Goal: Information Seeking & Learning: Find specific fact

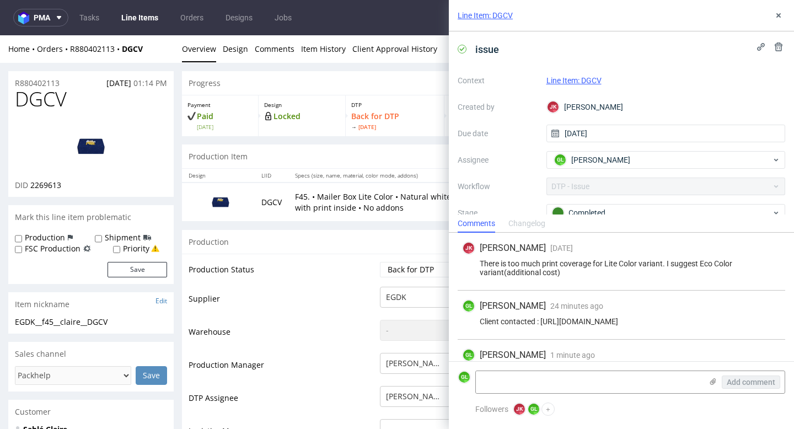
scroll to position [715, 0]
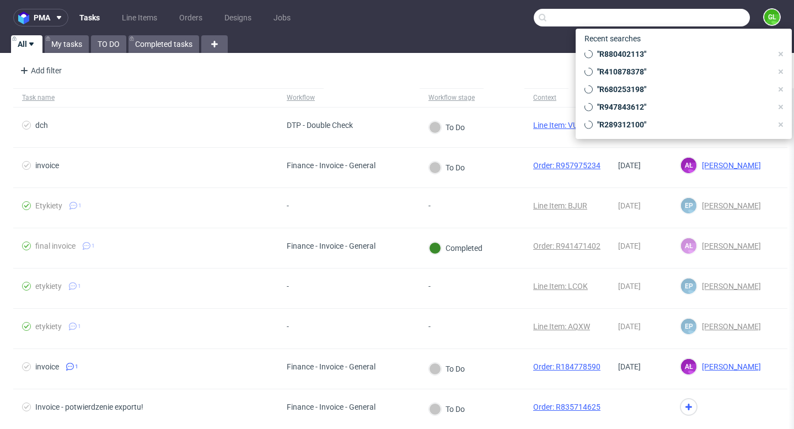
click at [702, 23] on input "text" at bounding box center [642, 18] width 216 height 18
paste input "R947843612."
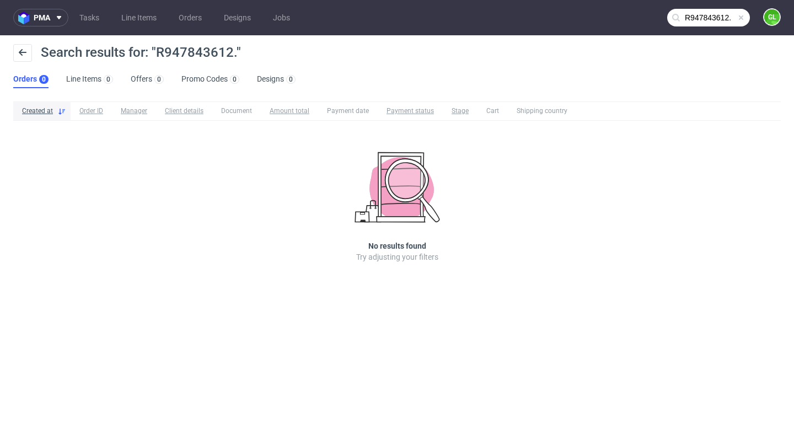
click at [733, 18] on input "R947843612." at bounding box center [708, 18] width 83 height 18
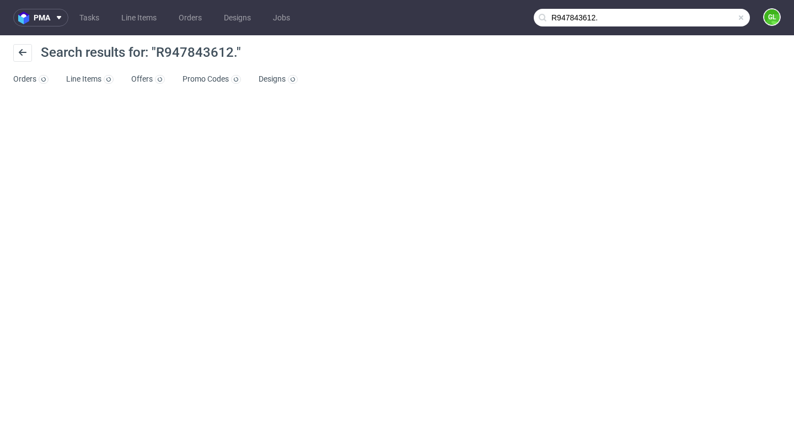
click at [730, 16] on input "R947843612." at bounding box center [642, 18] width 216 height 18
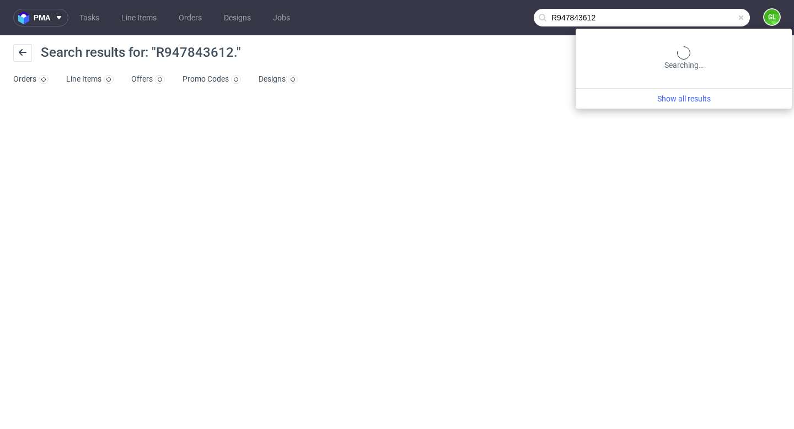
type input "R947843612"
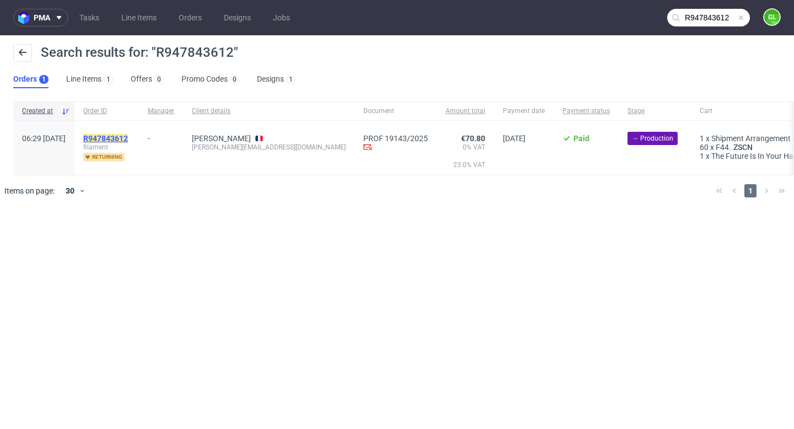
click at [127, 137] on mark "R947843612" at bounding box center [105, 138] width 45 height 9
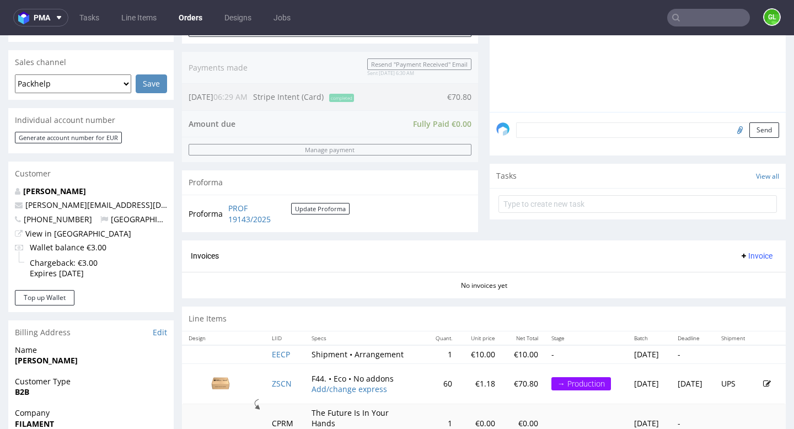
scroll to position [378, 0]
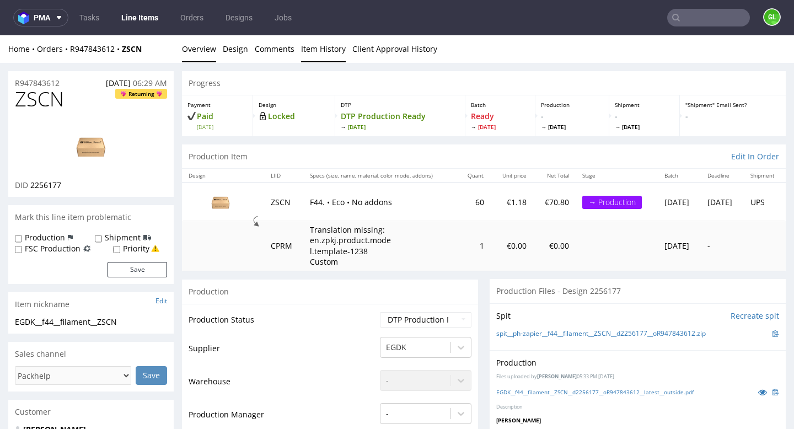
click at [316, 50] on link "Item History" at bounding box center [323, 48] width 45 height 27
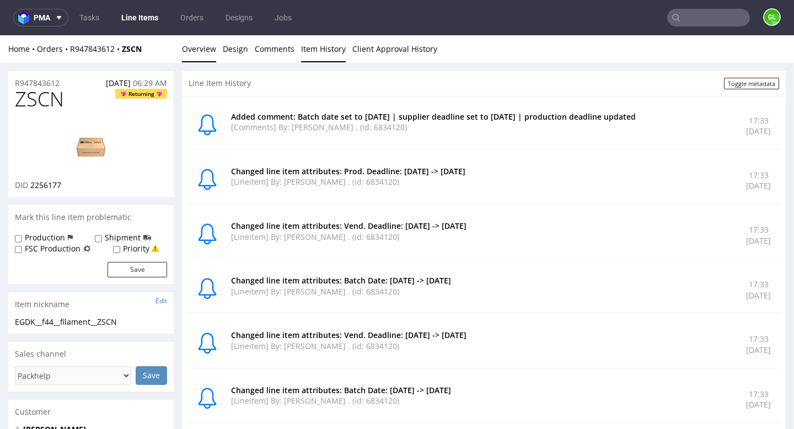
click at [197, 47] on link "Overview" at bounding box center [199, 48] width 34 height 27
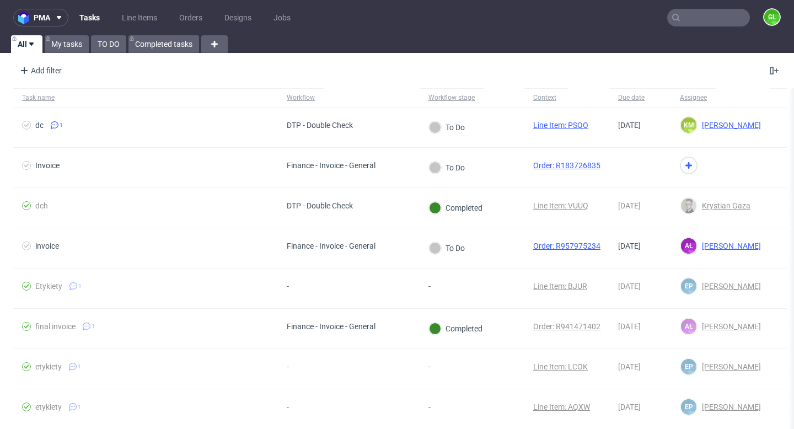
click at [703, 14] on input "text" at bounding box center [708, 18] width 83 height 18
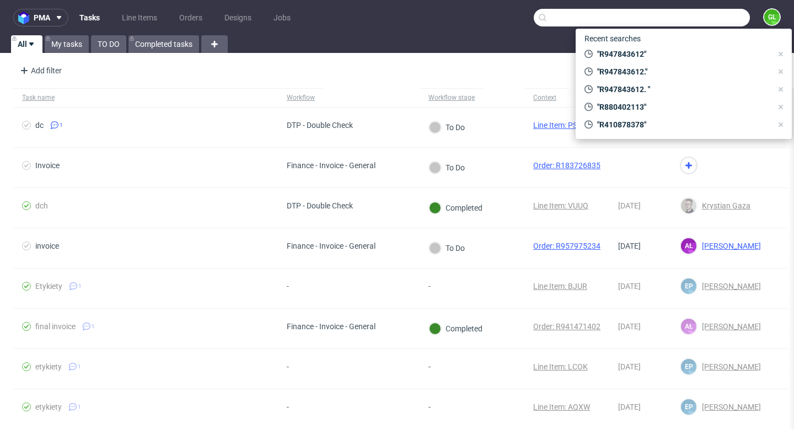
paste input "R517531222"
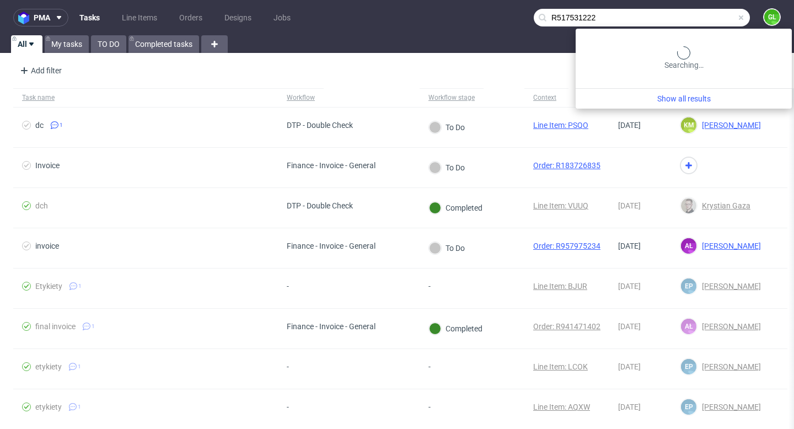
type input "R517531222"
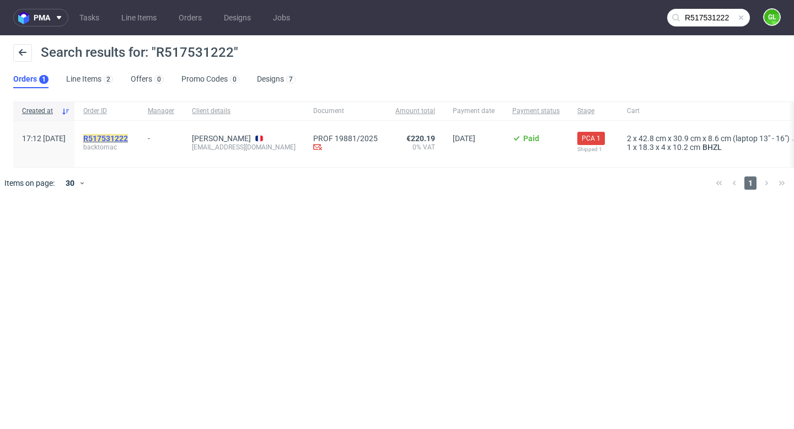
click at [127, 135] on mark "R517531222" at bounding box center [105, 138] width 45 height 9
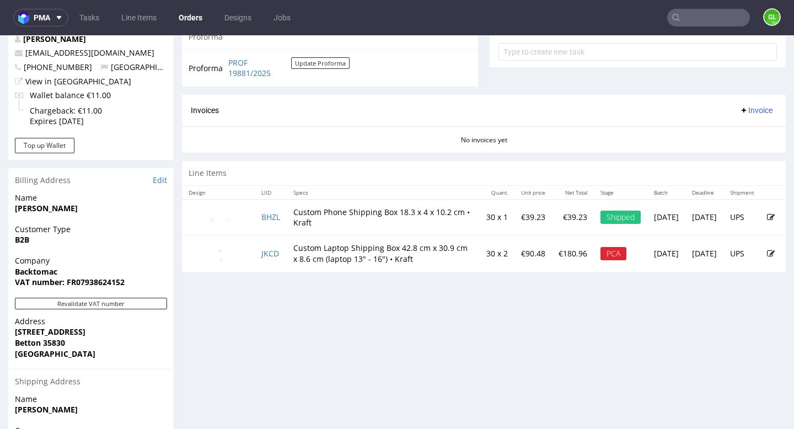
scroll to position [424, 0]
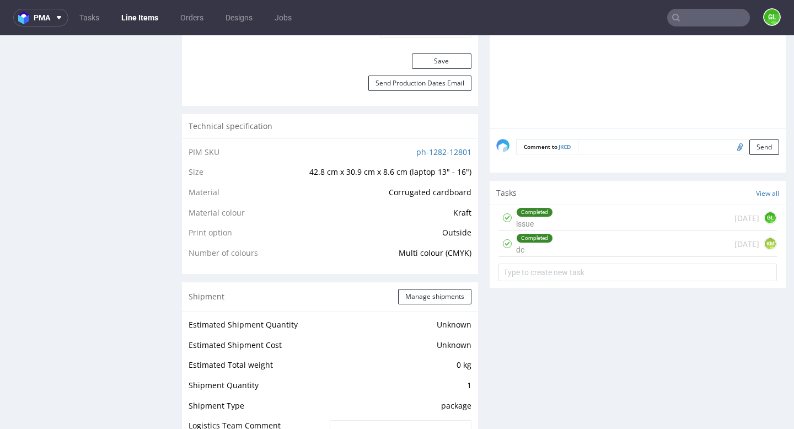
scroll to position [694, 0]
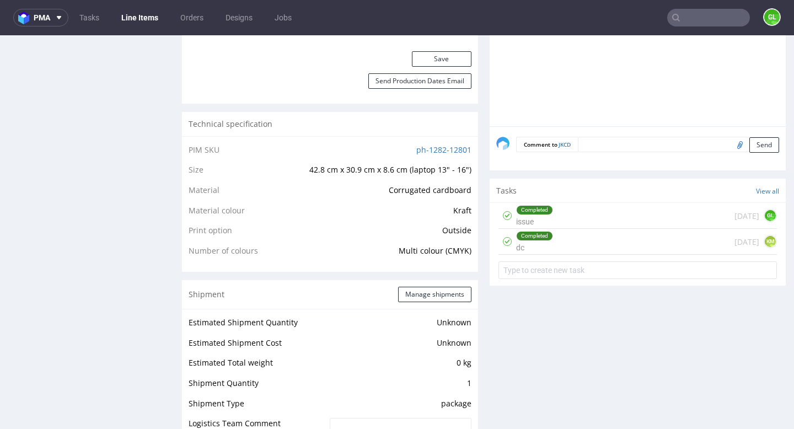
click at [601, 240] on div "Completed dc 1 day ago KM" at bounding box center [637, 242] width 278 height 26
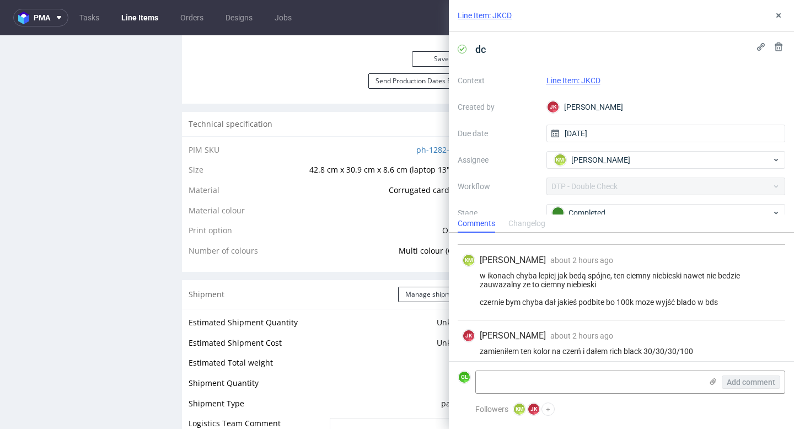
scroll to position [178, 0]
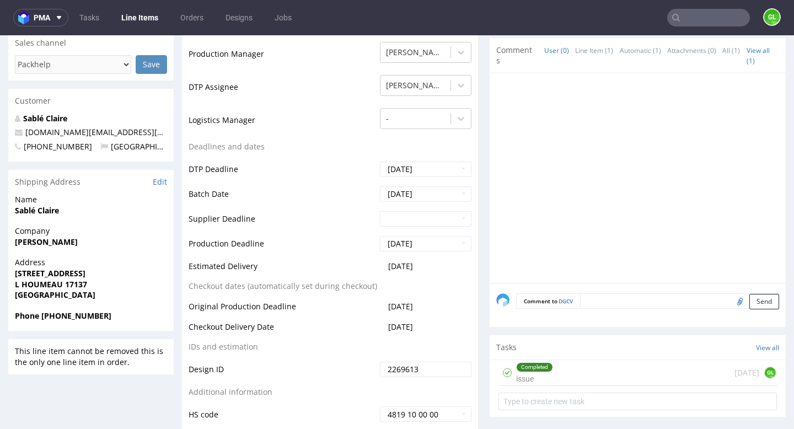
scroll to position [410, 0]
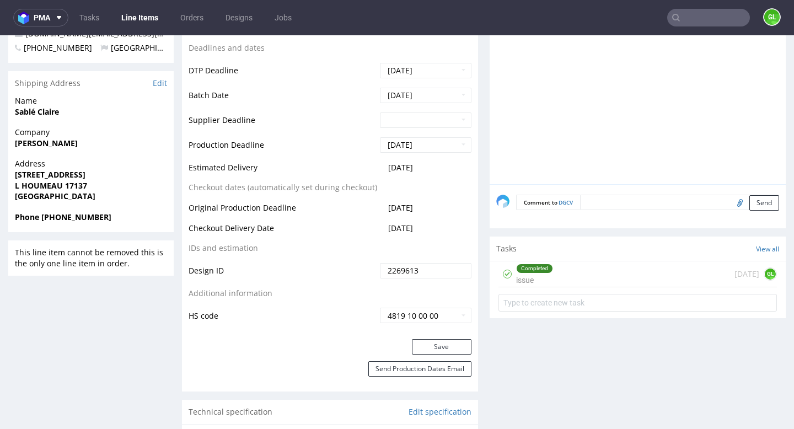
click at [581, 276] on div "Completed issue 1 day ago GL" at bounding box center [637, 274] width 278 height 26
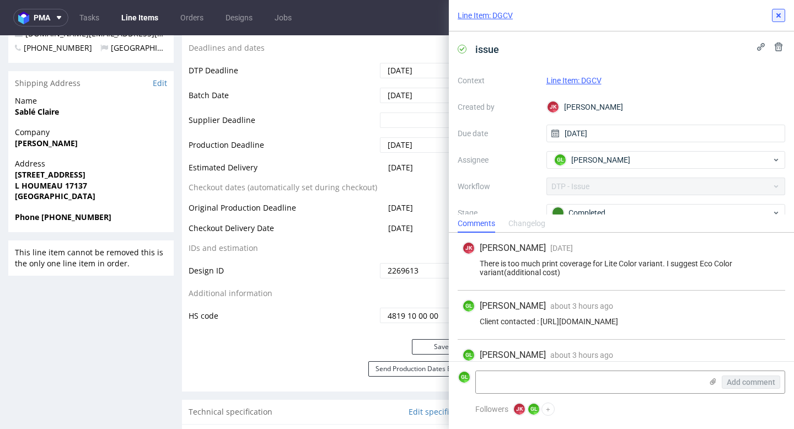
click at [777, 15] on icon at bounding box center [778, 15] width 9 height 9
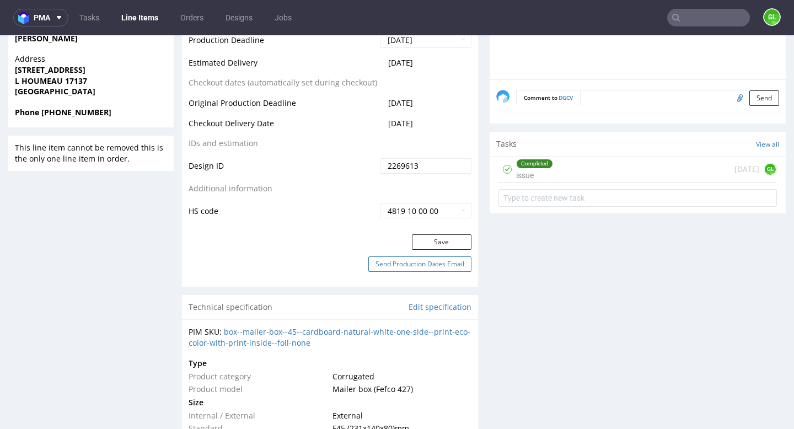
scroll to position [515, 0]
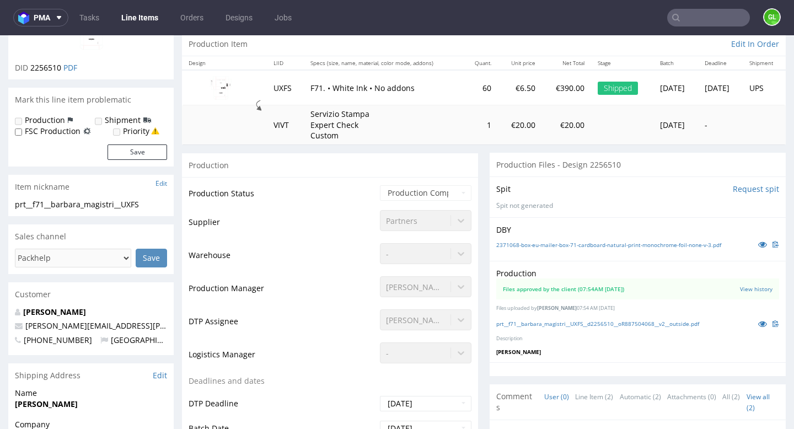
scroll to position [114, 0]
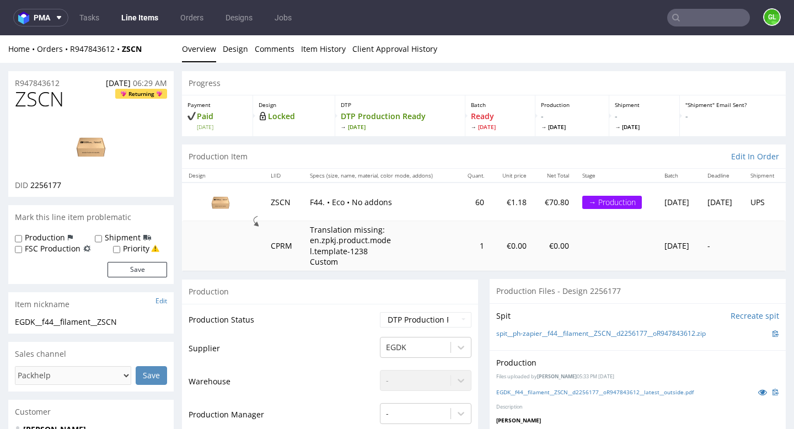
scroll to position [1, 0]
click at [709, 19] on input "text" at bounding box center [708, 18] width 83 height 18
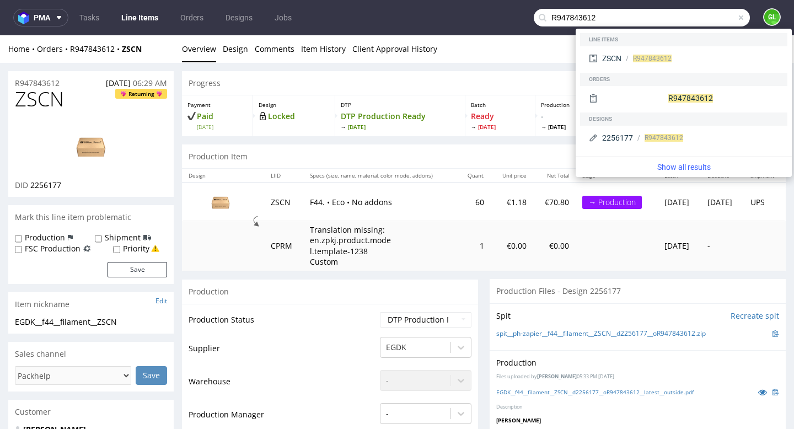
type input "R947843612"
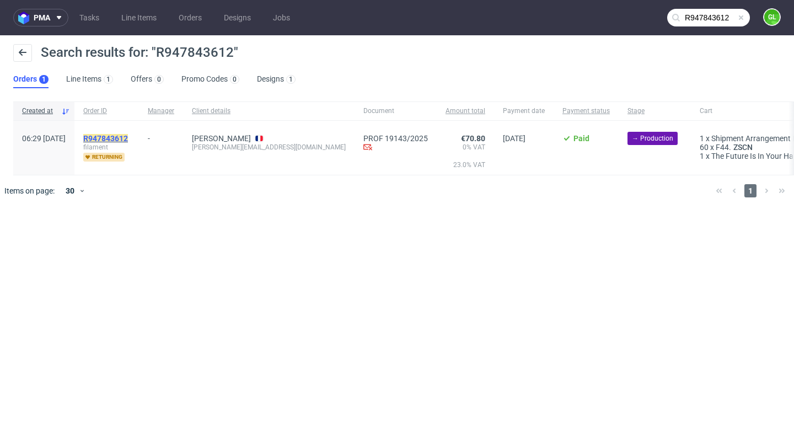
click at [128, 138] on mark "R947843612" at bounding box center [105, 138] width 45 height 9
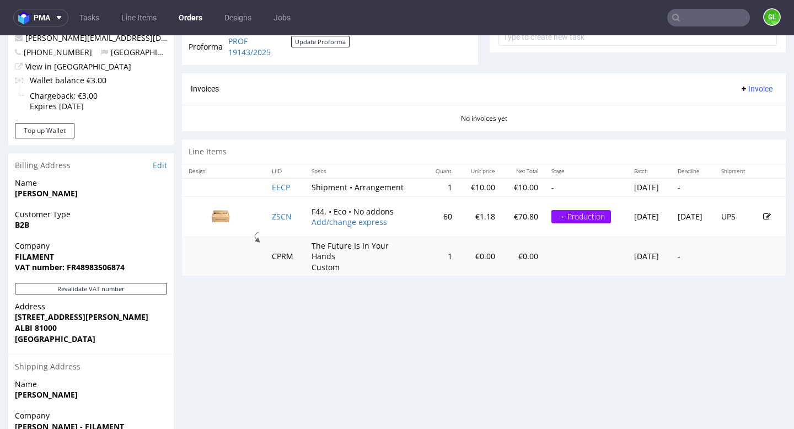
scroll to position [421, 0]
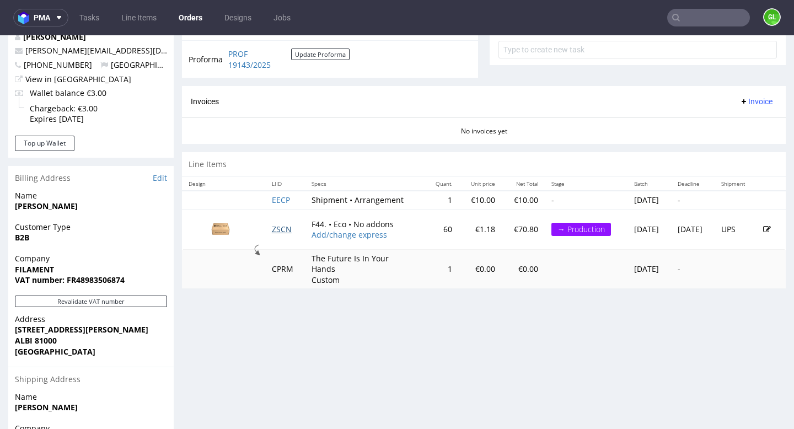
click at [277, 227] on link "ZSCN" at bounding box center [282, 229] width 20 height 10
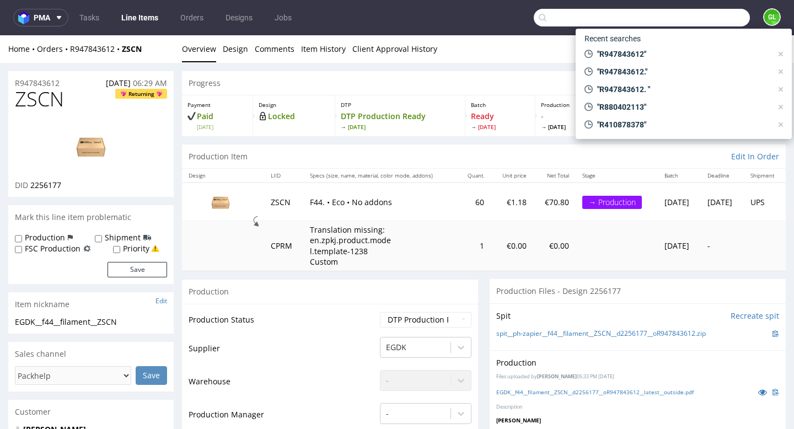
click at [687, 21] on input "text" at bounding box center [642, 18] width 216 height 18
paste input "R517531222"
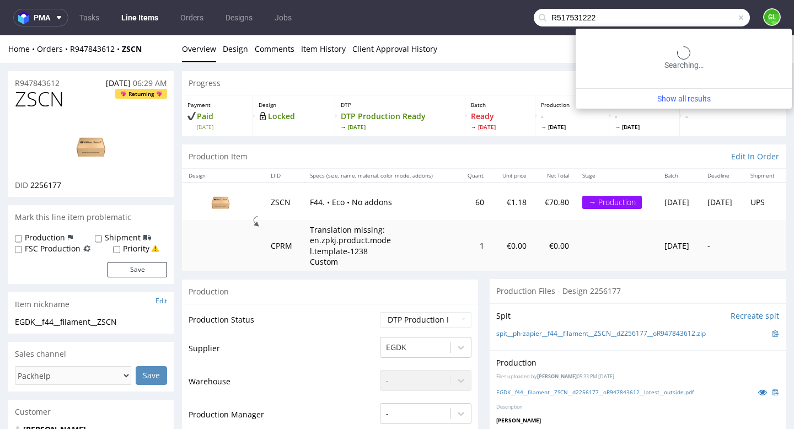
type input "R517531222"
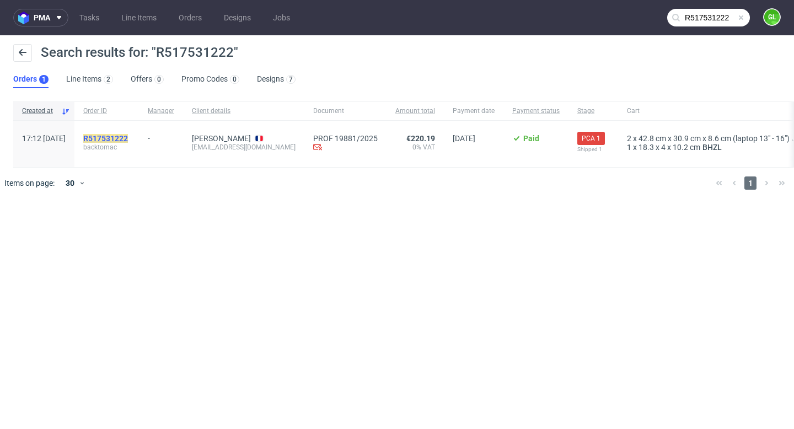
click at [128, 137] on mark "R517531222" at bounding box center [105, 138] width 45 height 9
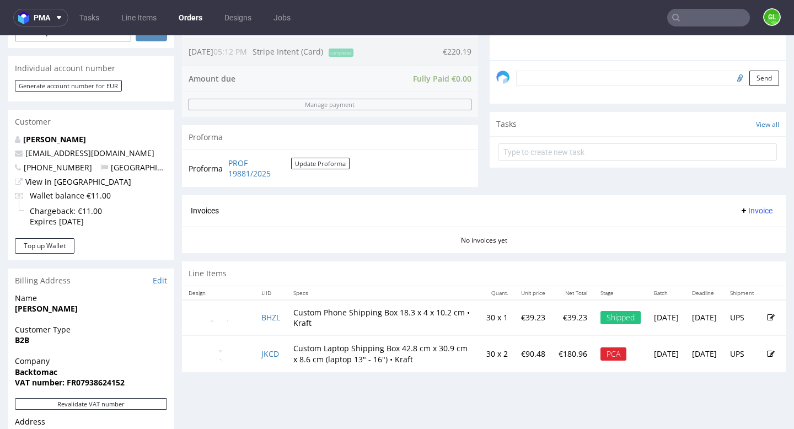
scroll to position [332, 0]
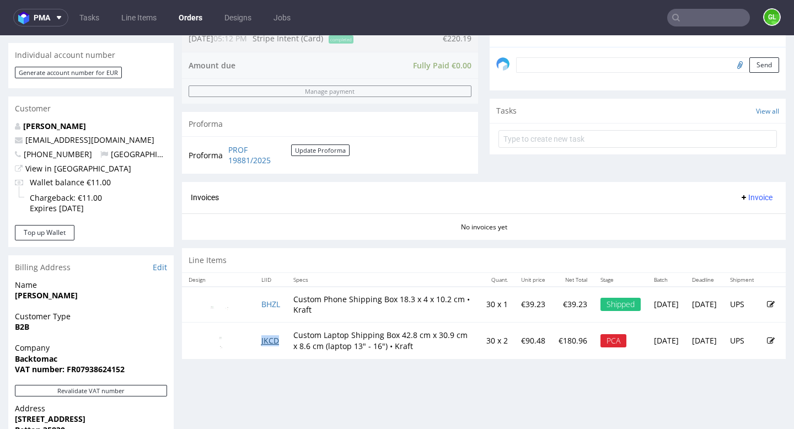
click at [277, 341] on link "JKCD" at bounding box center [270, 340] width 18 height 10
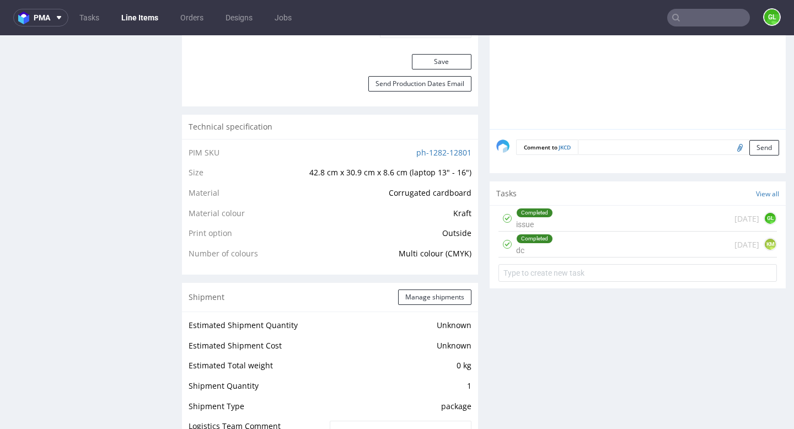
scroll to position [683, 0]
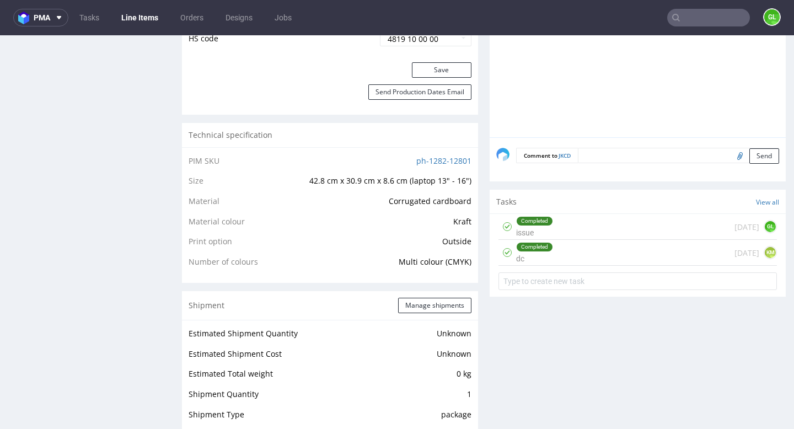
click at [586, 253] on div "Completed dc 1 day ago KM" at bounding box center [637, 253] width 278 height 26
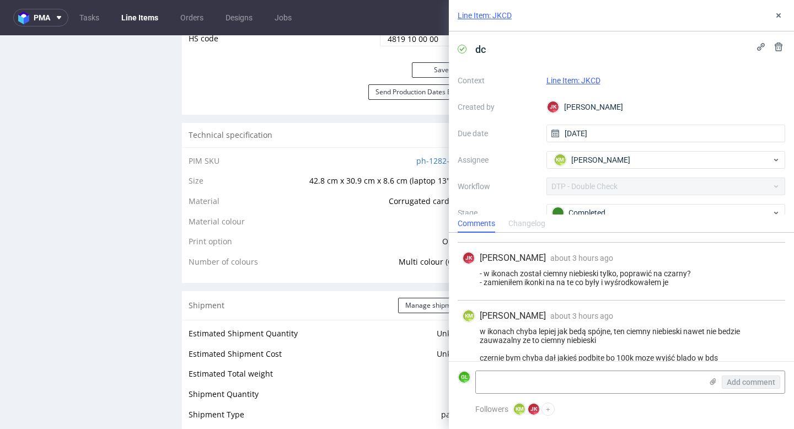
scroll to position [112, 0]
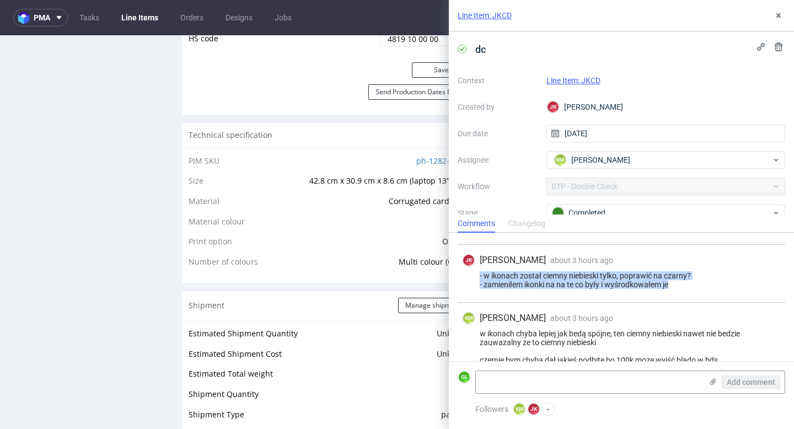
drag, startPoint x: 477, startPoint y: 272, endPoint x: 692, endPoint y: 290, distance: 215.7
click at [692, 290] on div "JK Jan Kocik about 3 hours ago 7th Oct 2025, 12:32 - w ikonach został ciemny ni…" at bounding box center [620, 274] width 327 height 58
copy div "- w ikonach został ciemny niebieski tylko, poprawić na czarny? - zamieniłem iko…"
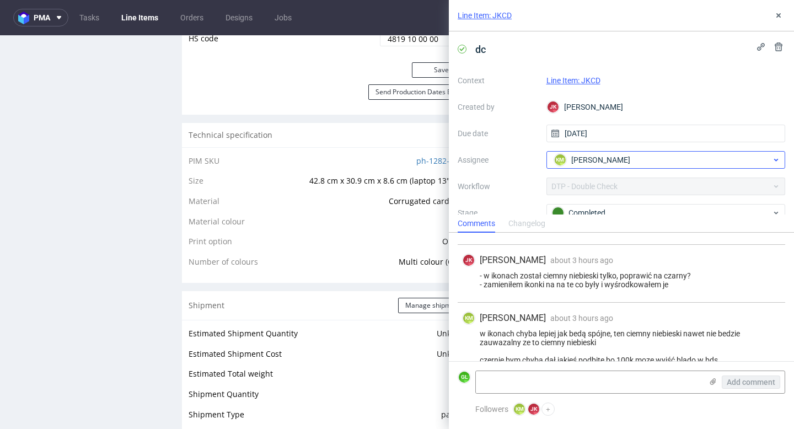
drag, startPoint x: 692, startPoint y: 290, endPoint x: 596, endPoint y: 167, distance: 156.3
click at [596, 167] on div "Line Item: JKCD dc Context Line Item: JKCD Created by JK Jan Kocik Due date 06/…" at bounding box center [621, 214] width 345 height 429
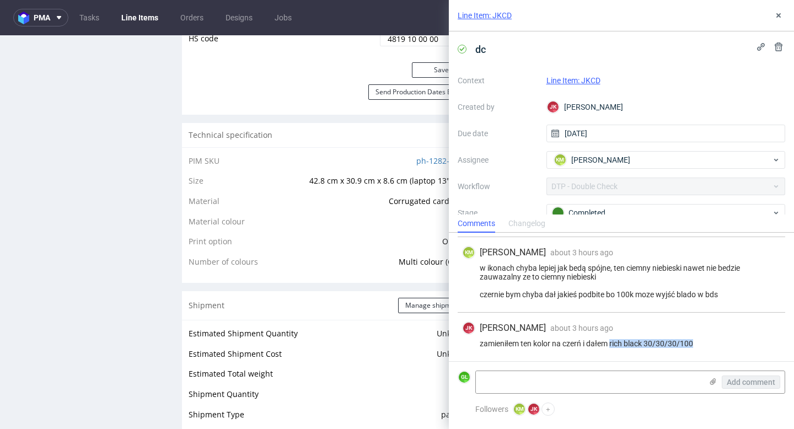
drag, startPoint x: 612, startPoint y: 343, endPoint x: 710, endPoint y: 337, distance: 98.8
click at [710, 337] on div "JK Jan Kocik about 3 hours ago 7th Oct 2025, 12:45 zamieniłem ten kolor na czer…" at bounding box center [620, 337] width 327 height 49
copy div "zamieniłem ten kolor na czerń i dałem"
click at [708, 337] on div "JK Jan Kocik about 3 hours ago 7th Oct 2025, 12:45 zamieniłem ten kolor na czer…" at bounding box center [620, 337] width 327 height 49
drag, startPoint x: 699, startPoint y: 342, endPoint x: 611, endPoint y: 343, distance: 87.6
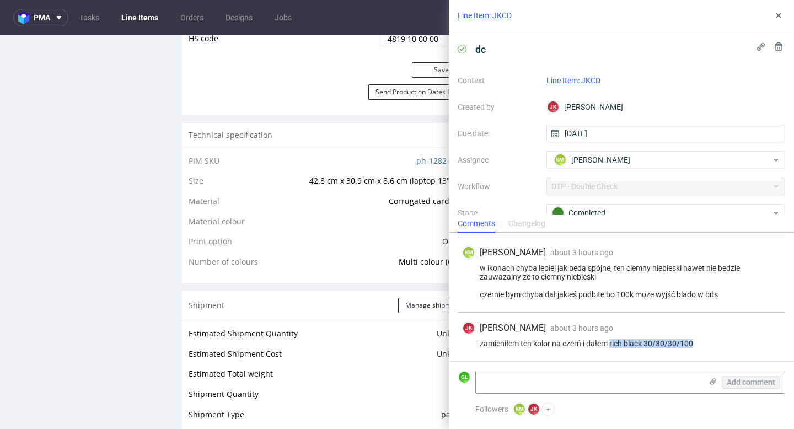
click at [611, 343] on div "zamieniłem ten kolor na czerń i dałem rich black 30/30/30/100" at bounding box center [621, 343] width 319 height 9
copy div "rich black 30/30/30/100"
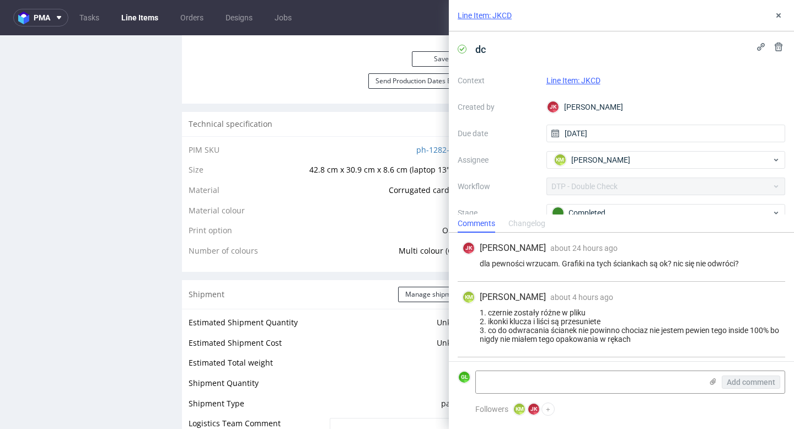
scroll to position [178, 0]
